Goal: Task Accomplishment & Management: Complete application form

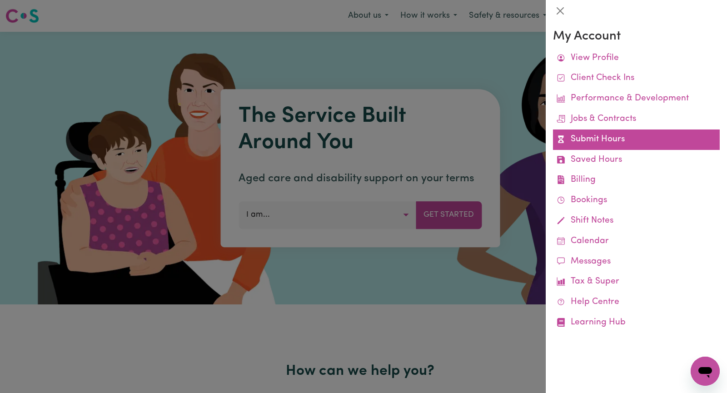
click at [616, 138] on link "Submit Hours" at bounding box center [636, 140] width 167 height 20
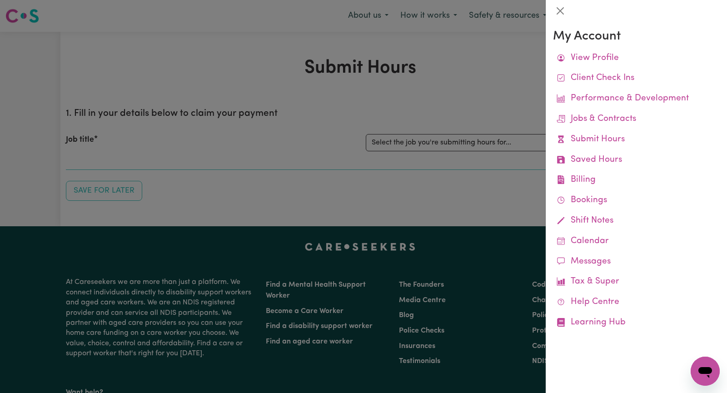
drag, startPoint x: 446, startPoint y: 96, endPoint x: 549, endPoint y: 116, distance: 105.2
click at [449, 96] on div at bounding box center [363, 196] width 727 height 393
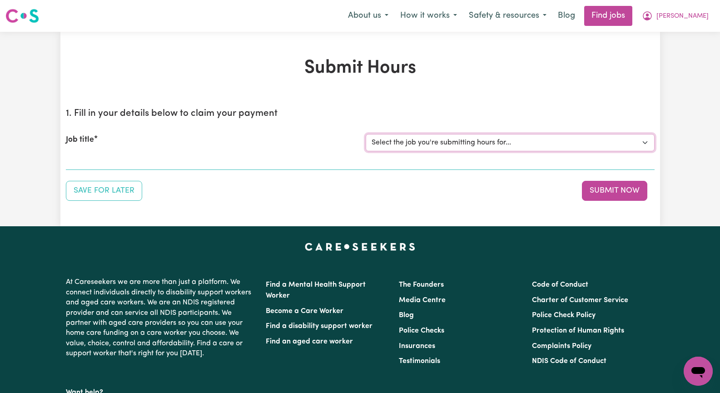
click at [644, 140] on select "Select the job you're submitting hours for... [[PERSON_NAME]] Seeking Mature, P…" at bounding box center [510, 142] width 289 height 17
select select "13933"
click at [366, 134] on select "Select the job you're submitting hours for... [[PERSON_NAME]] Seeking Mature, P…" at bounding box center [510, 142] width 289 height 17
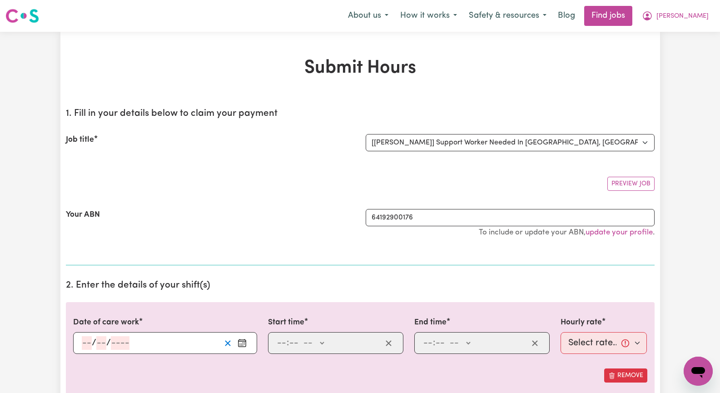
click at [227, 344] on icon "Clear date" at bounding box center [228, 343] width 9 height 9
click at [246, 344] on rect "Enter the date of care work" at bounding box center [242, 343] width 7 height 7
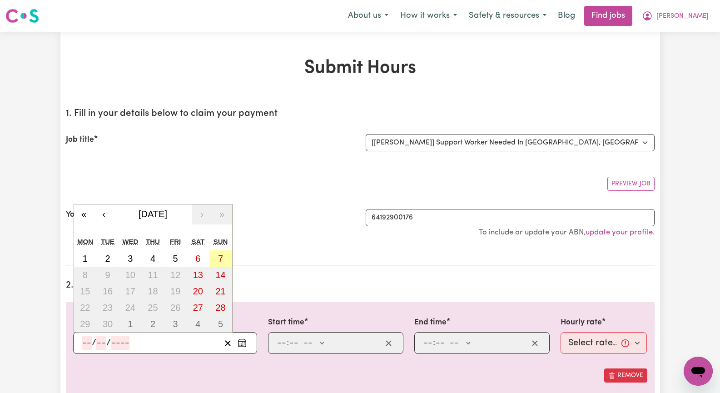
click at [222, 254] on abbr "7" at bounding box center [220, 259] width 5 height 10
type input "[DATE]"
type input "7"
type input "9"
type input "2025"
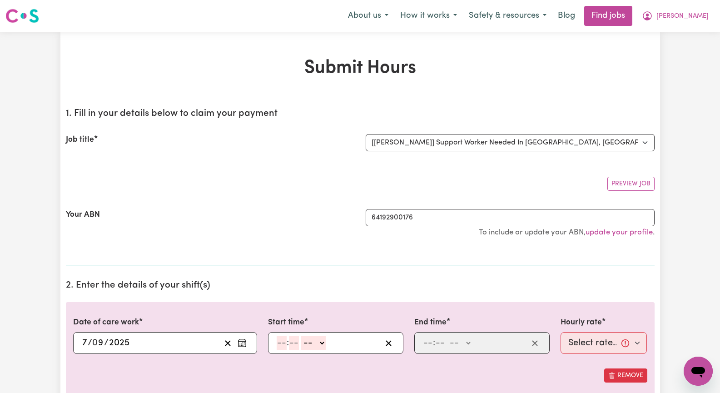
click at [282, 345] on input "number" at bounding box center [282, 343] width 10 height 14
type input "12"
type input "0"
click at [322, 343] on select "-- AM PM" at bounding box center [315, 343] width 25 height 14
select select "pm"
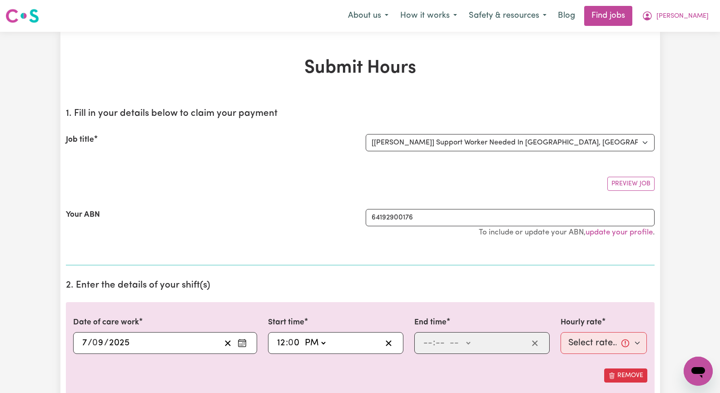
click at [303, 336] on select "-- AM PM" at bounding box center [315, 343] width 25 height 14
type input "12:00"
click at [428, 342] on input "number" at bounding box center [428, 343] width 10 height 14
type input "3"
type input "00"
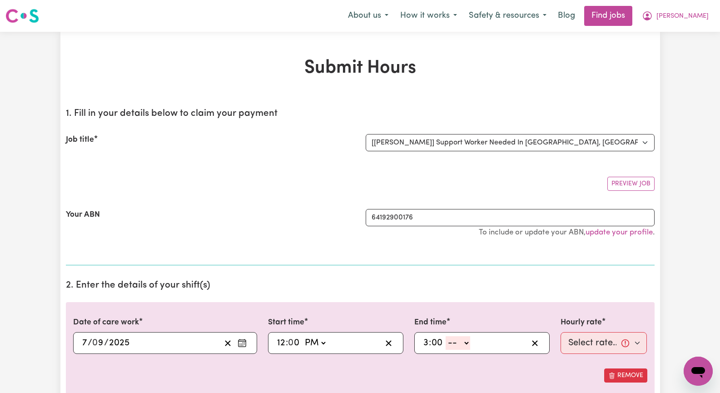
click at [466, 344] on select "-- AM PM" at bounding box center [458, 343] width 25 height 14
select select "pm"
click at [446, 336] on select "-- AM PM" at bounding box center [458, 343] width 25 height 14
type input "15:00"
type input "0"
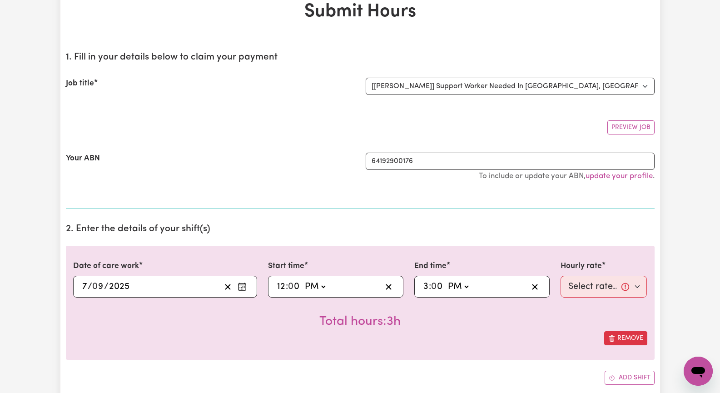
scroll to position [91, 0]
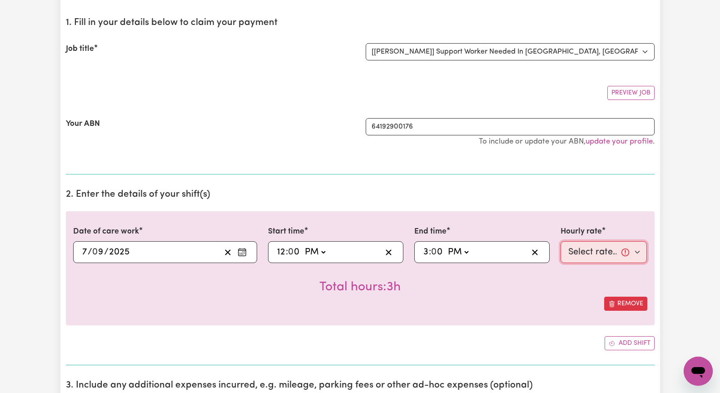
click at [639, 252] on select "Select rate... $60.00 (Weekday) $90.00 ([DATE])" at bounding box center [604, 252] width 87 height 22
select select "90-[DATE]"
click at [561, 241] on select "Select rate... $60.00 (Weekday) $90.00 ([DATE])" at bounding box center [604, 252] width 87 height 22
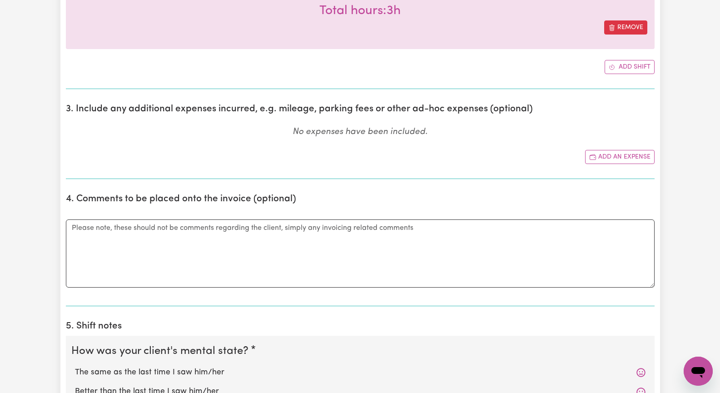
scroll to position [455, 0]
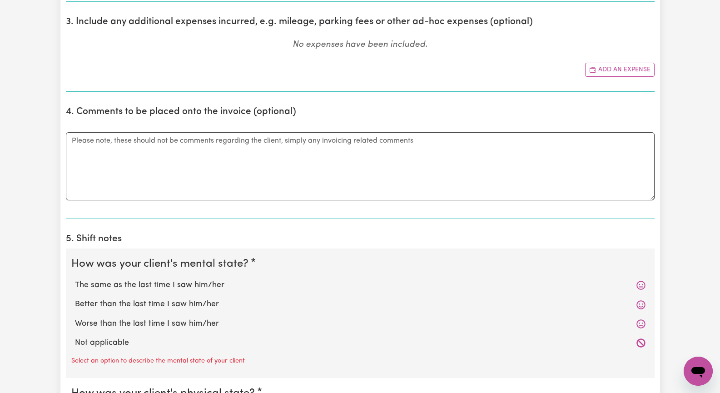
click at [215, 282] on label "The same as the last time I saw him/her" at bounding box center [360, 286] width 571 height 12
click at [75, 280] on input "The same as the last time I saw him/her" at bounding box center [75, 279] width 0 height 0
radio input "true"
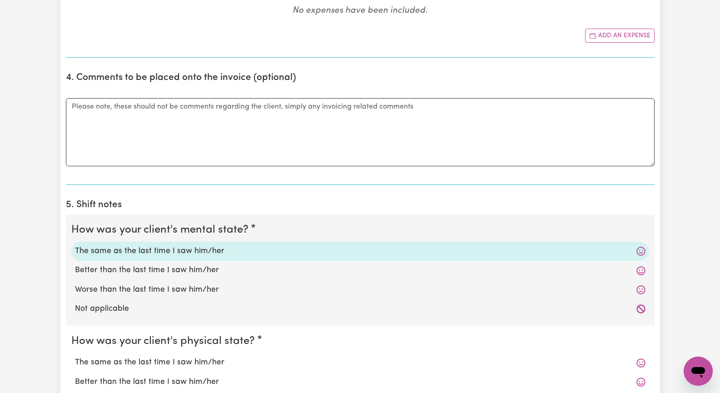
scroll to position [500, 0]
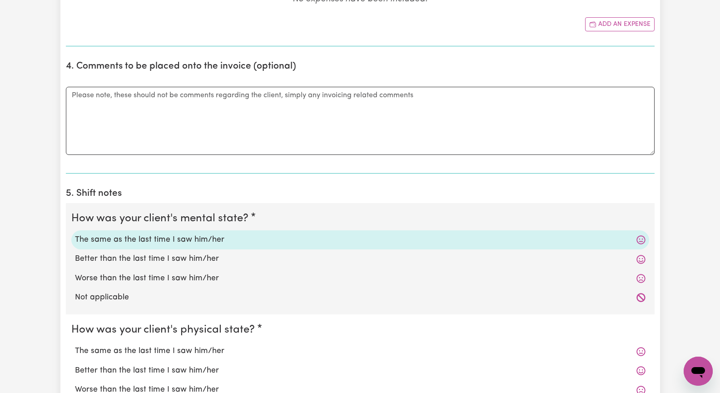
click at [168, 351] on label "The same as the last time I saw him/her" at bounding box center [360, 351] width 571 height 12
click at [75, 345] on input "The same as the last time I saw him/her" at bounding box center [75, 345] width 0 height 0
radio input "true"
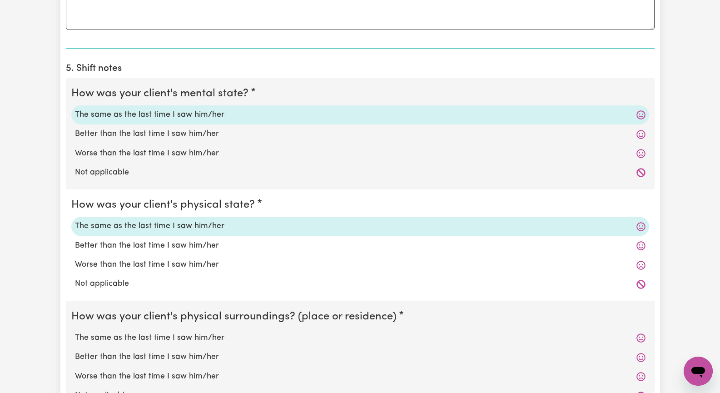
scroll to position [636, 0]
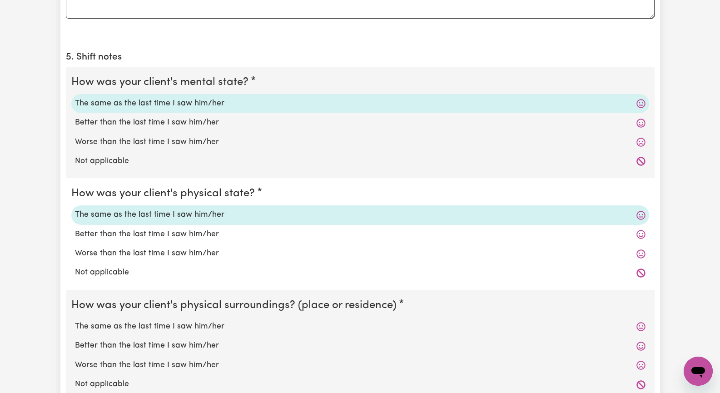
click at [194, 326] on label "The same as the last time I saw him/her" at bounding box center [360, 327] width 571 height 12
click at [75, 321] on input "The same as the last time I saw him/her" at bounding box center [75, 320] width 0 height 0
radio input "true"
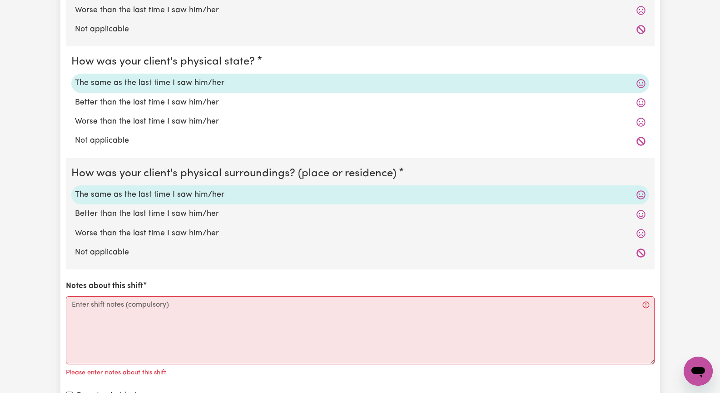
scroll to position [818, 0]
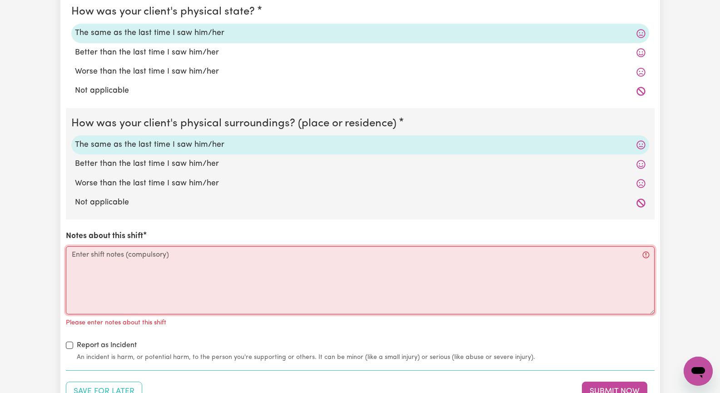
click at [123, 285] on textarea "Notes about this shift" at bounding box center [360, 280] width 589 height 68
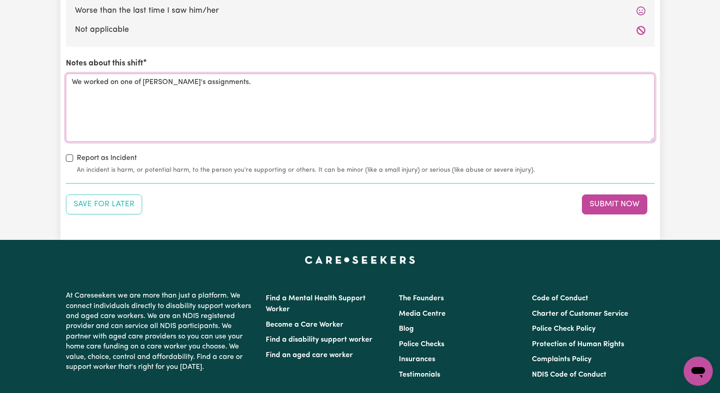
scroll to position [1000, 0]
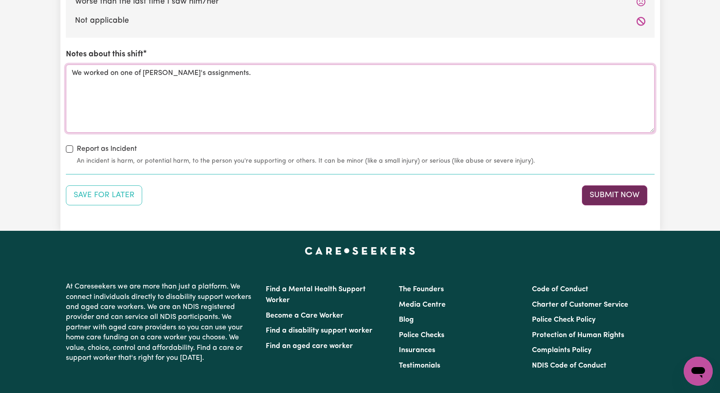
type textarea "We worked on one of [PERSON_NAME]'s assignments."
click at [599, 195] on button "Submit Now" at bounding box center [614, 195] width 65 height 20
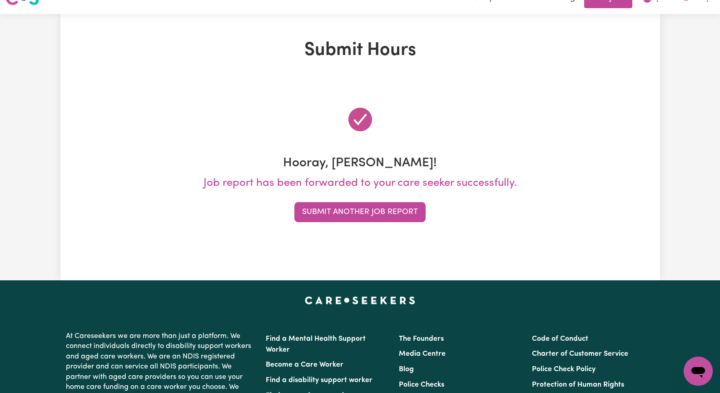
scroll to position [0, 0]
